Goal: Information Seeking & Learning: Learn about a topic

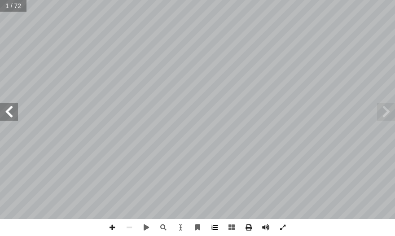
click at [202, 229] on span at bounding box center [214, 227] width 17 height 17
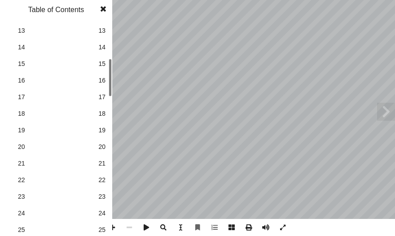
click at [105, 225] on span "25" at bounding box center [101, 229] width 7 height 9
click at [104, 10] on span at bounding box center [103, 9] width 16 height 18
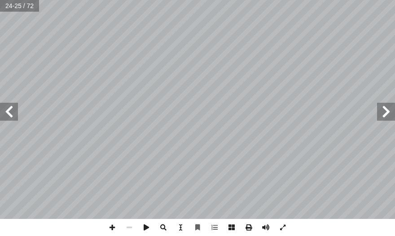
click at [202, 120] on span at bounding box center [386, 112] width 18 height 18
click at [3, 114] on span at bounding box center [9, 112] width 18 height 18
click at [112, 222] on span at bounding box center [112, 227] width 17 height 17
click at [170, 232] on div "دي: َ ت ْ ق أ � َ ، و ُ ب ُ ت ْ ك أ � : شاط ٤ َ ن نا ديني ......... . أ ا َ ، و…" at bounding box center [197, 118] width 395 height 236
click at [202, 61] on html "الصفحة الرئيسية الصف الأول الصف الثاني الصف الثالث الصف الرابع الصف الخامس الصف…" at bounding box center [197, 30] width 395 height 61
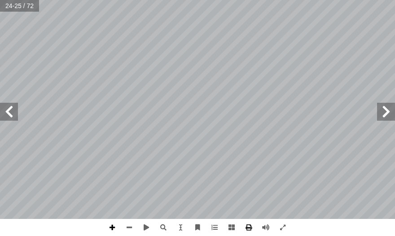
click at [112, 229] on span at bounding box center [112, 227] width 17 height 17
click at [130, 228] on span at bounding box center [129, 227] width 17 height 17
